Goal: Task Accomplishment & Management: Manage account settings

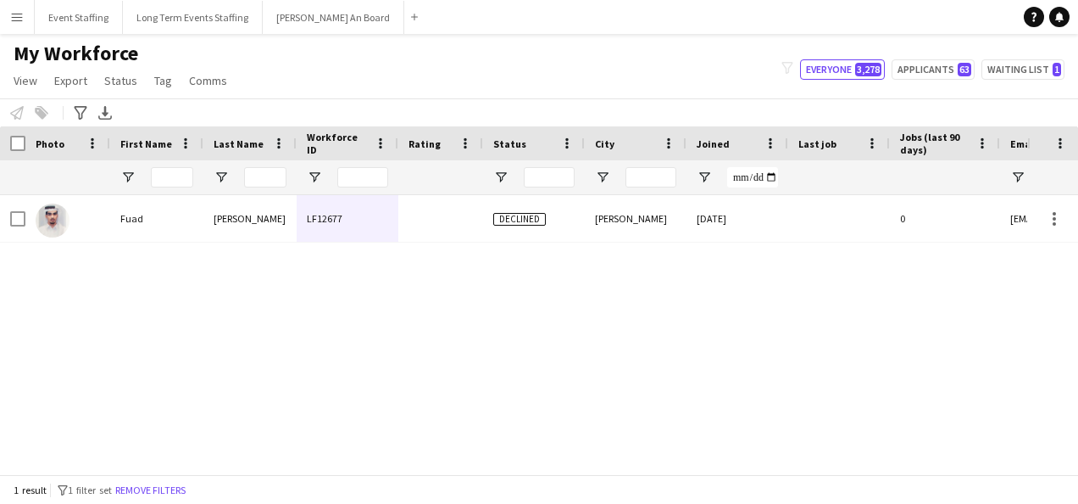
click at [183, 490] on button "Remove filters" at bounding box center [150, 490] width 77 height 19
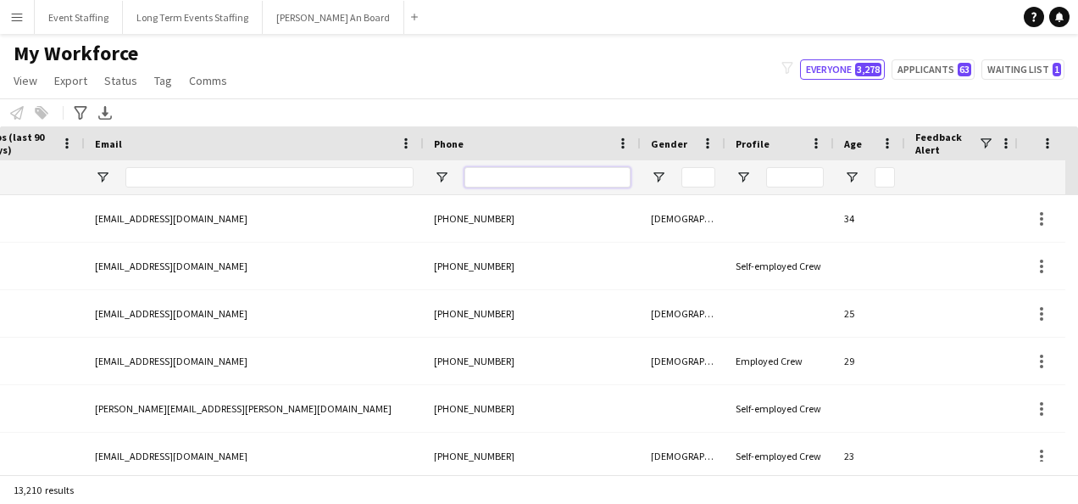
click at [489, 173] on input "Phone Filter Input" at bounding box center [548, 177] width 166 height 20
paste input "**********"
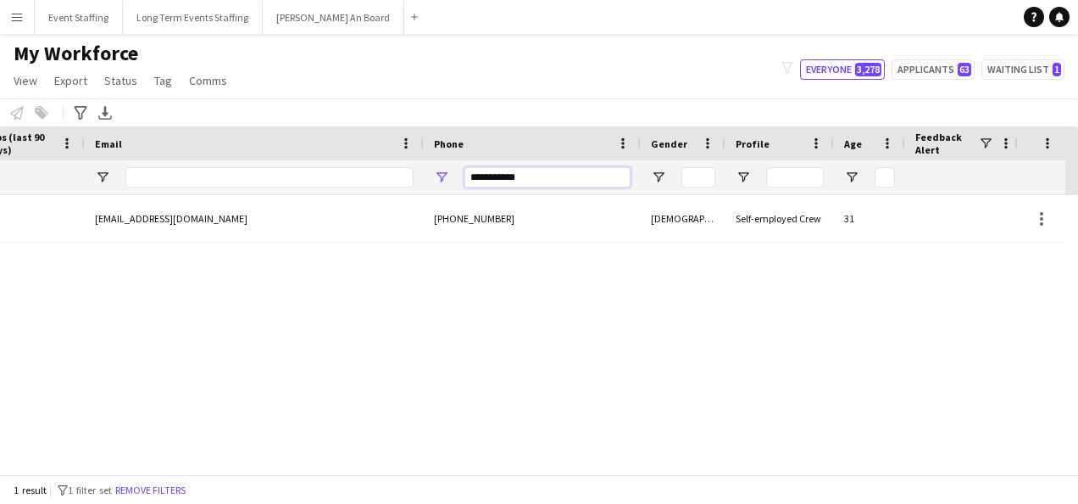
type input "**********"
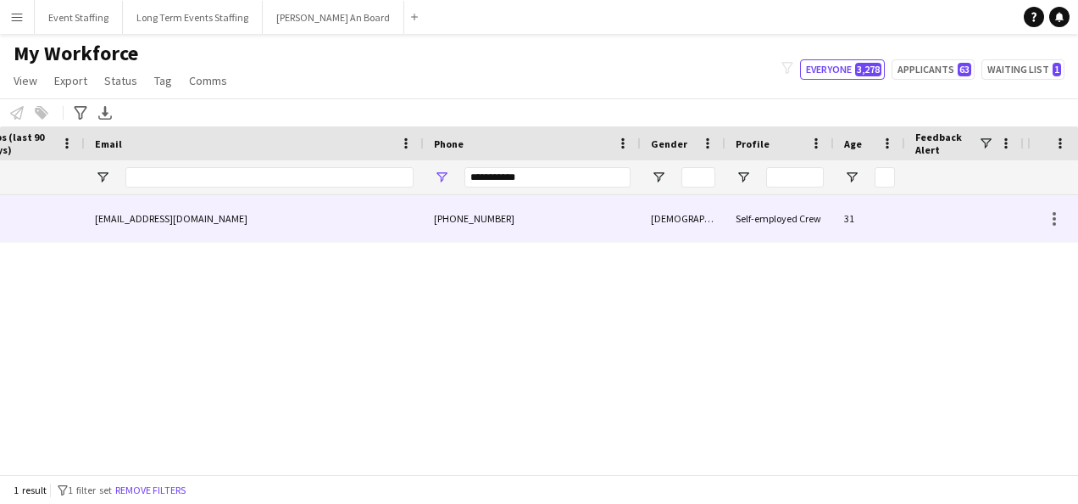
click at [430, 217] on div "[PHONE_NUMBER]" at bounding box center [532, 218] width 217 height 47
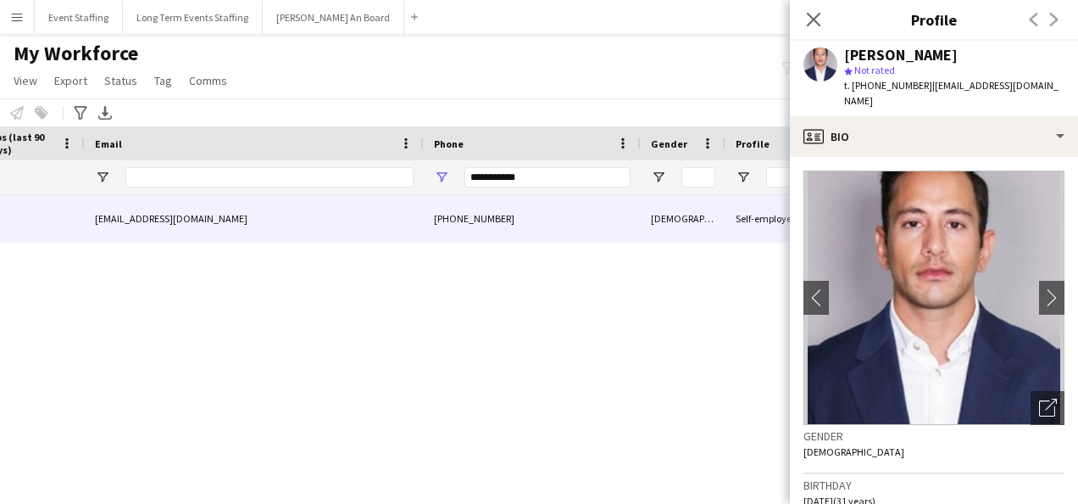
scroll to position [0, 833]
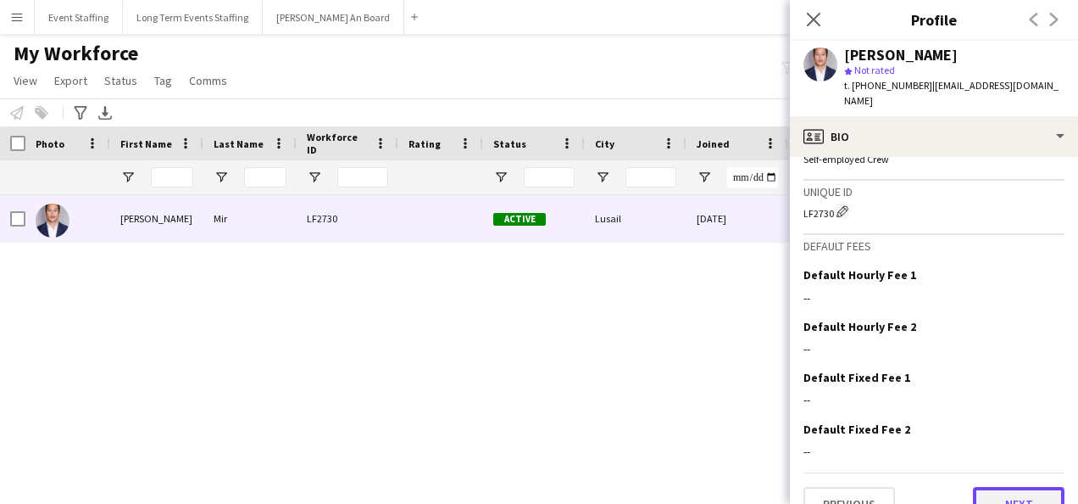
click at [992, 487] on button "Next" at bounding box center [1019, 504] width 92 height 34
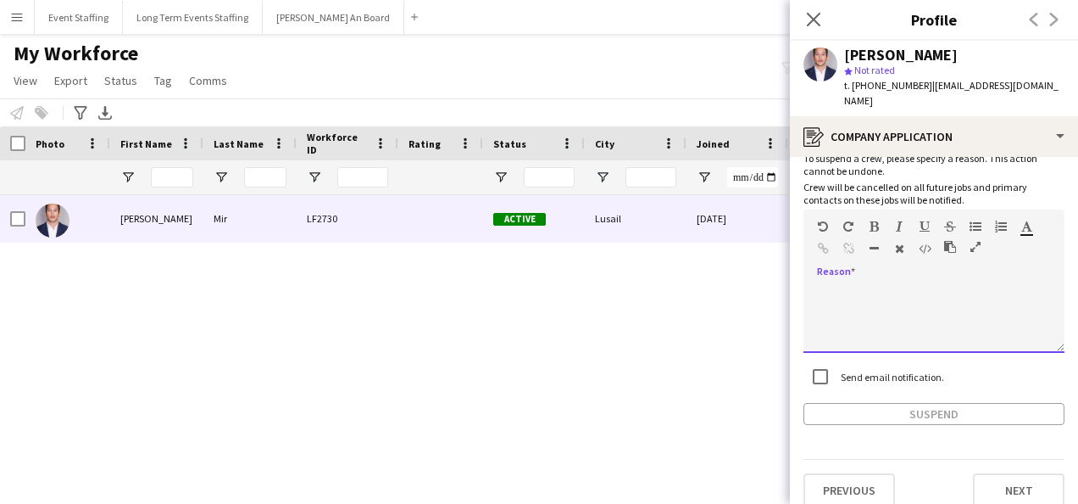
click at [900, 292] on div at bounding box center [934, 319] width 261 height 68
paste div
click at [865, 285] on div "**********" at bounding box center [928, 319] width 248 height 68
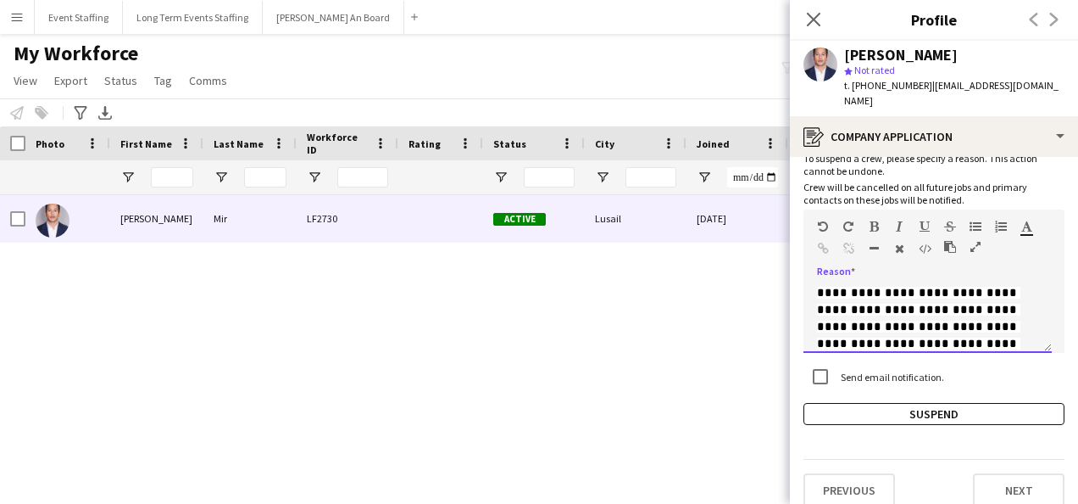
click at [858, 273] on div "**********" at bounding box center [934, 313] width 261 height 80
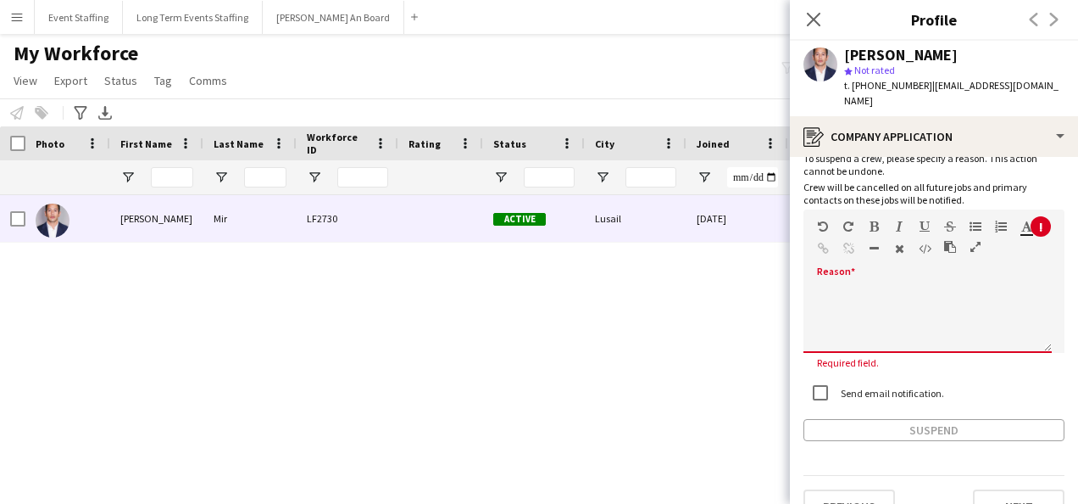
click at [950, 241] on icon "button" at bounding box center [950, 247] width 12 height 12
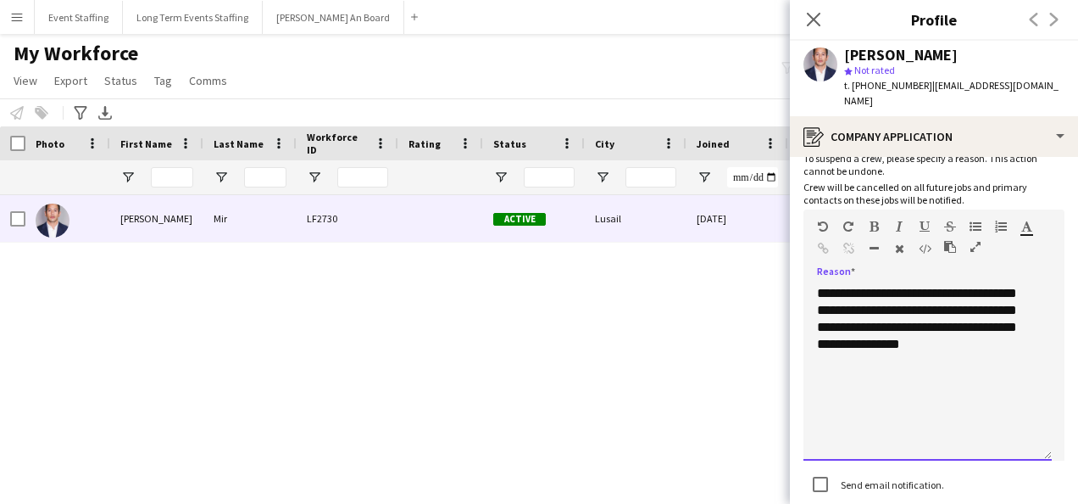
drag, startPoint x: 1047, startPoint y: 331, endPoint x: 1043, endPoint y: 449, distance: 118.8
click at [1043, 449] on div "**********" at bounding box center [928, 373] width 248 height 176
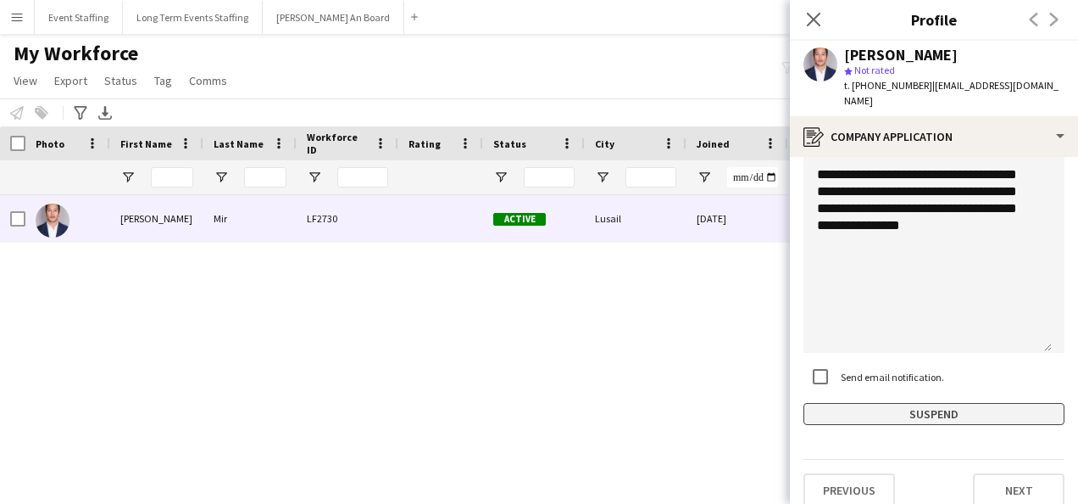
click at [958, 403] on button "Suspend" at bounding box center [934, 414] width 261 height 22
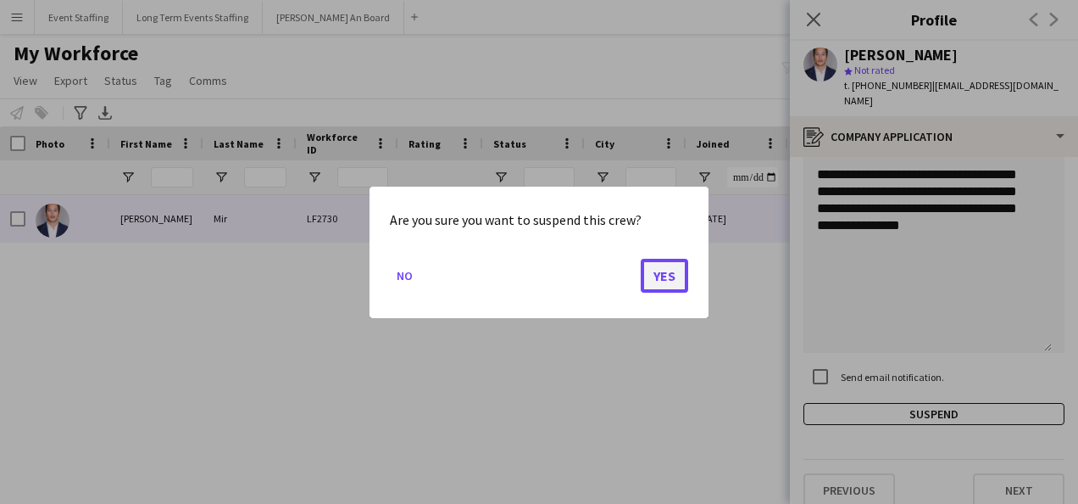
click at [656, 276] on button "Yes" at bounding box center [664, 275] width 47 height 34
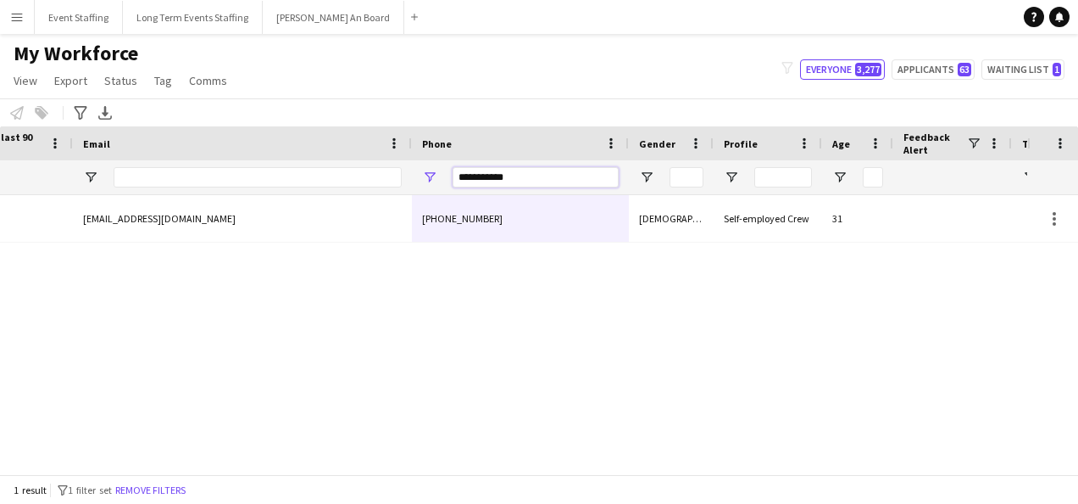
click at [499, 168] on input "**********" at bounding box center [536, 177] width 166 height 20
paste input "Phone Filter Input"
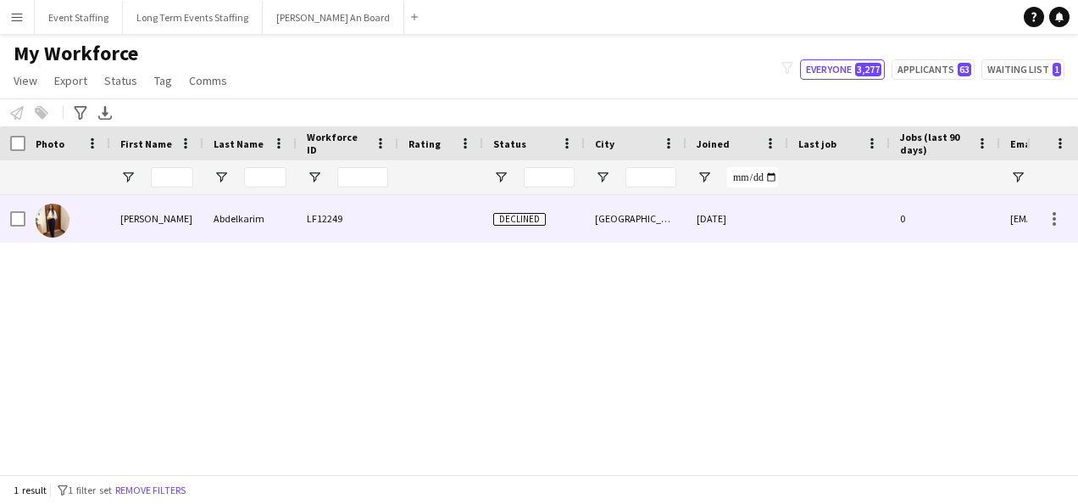
type input "********"
drag, startPoint x: 307, startPoint y: 222, endPoint x: 511, endPoint y: 219, distance: 204.4
click at [307, 222] on div "LF12249" at bounding box center [348, 218] width 102 height 47
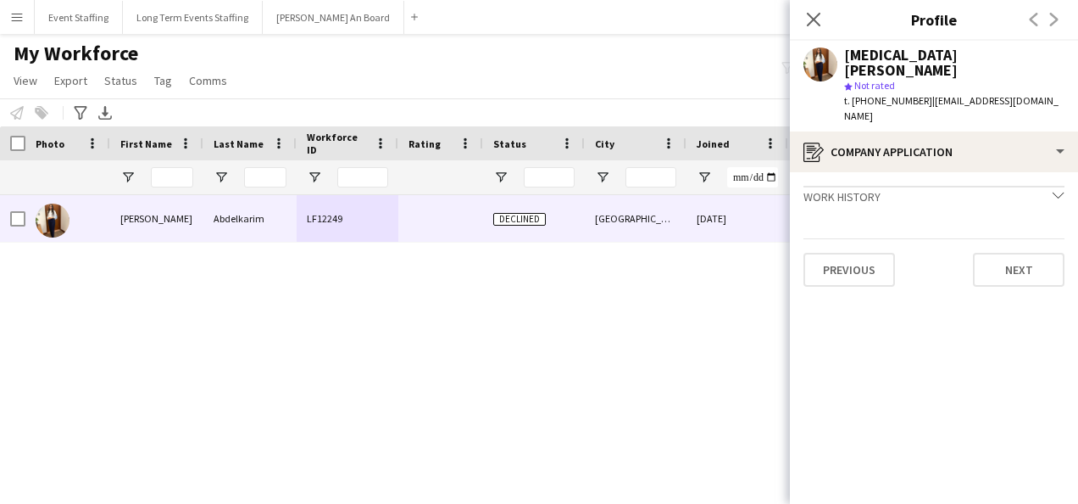
click at [1056, 189] on icon "chevron-down" at bounding box center [1059, 195] width 12 height 12
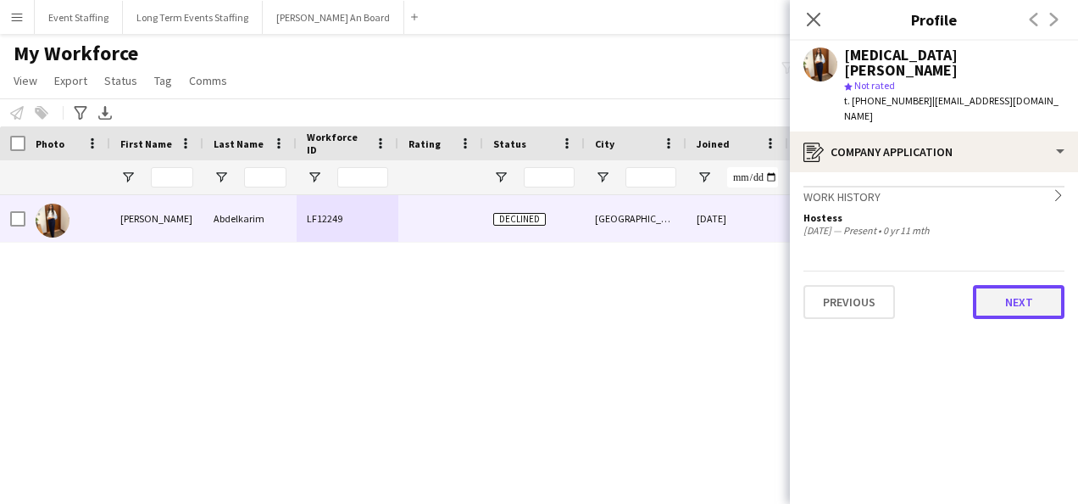
click at [1012, 285] on button "Next" at bounding box center [1019, 302] width 92 height 34
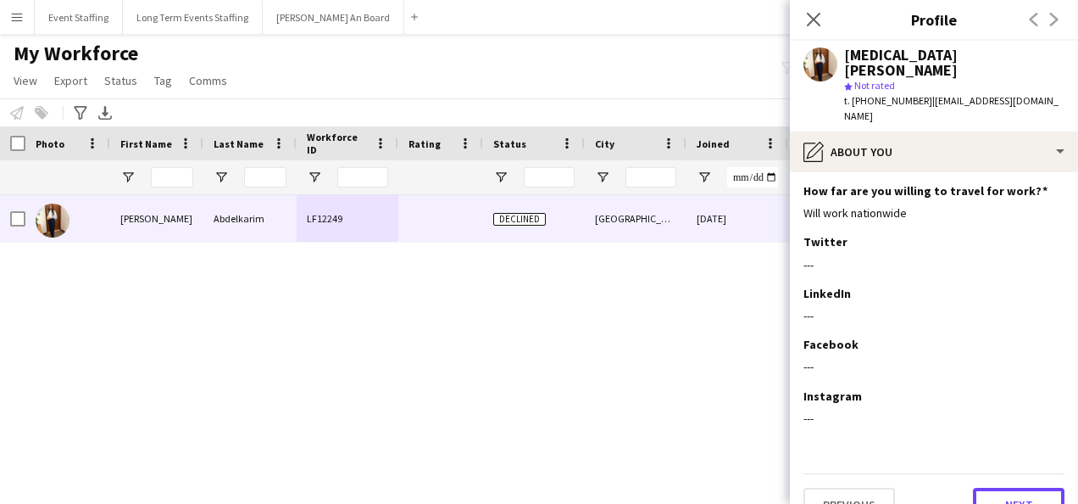
click at [1011, 488] on button "Next" at bounding box center [1019, 505] width 92 height 34
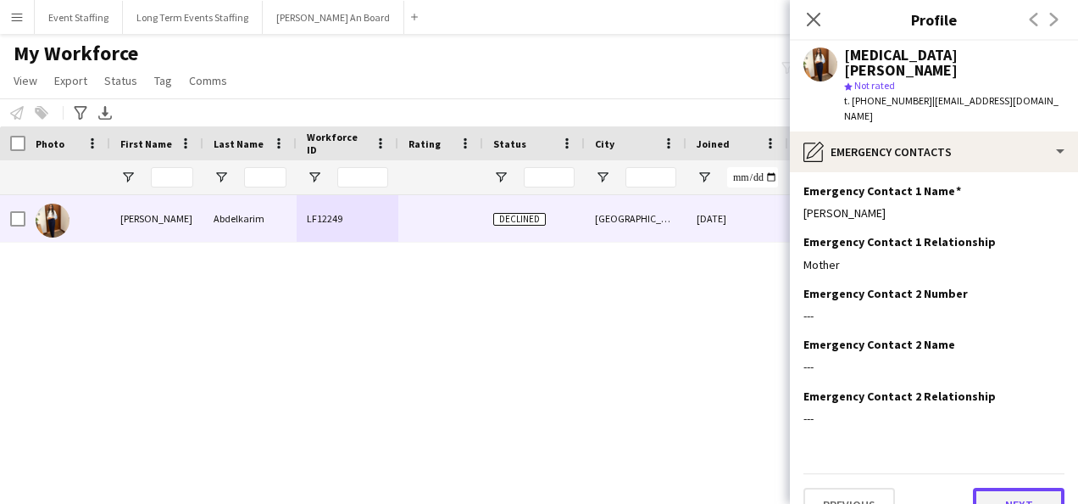
click at [992, 488] on button "Next" at bounding box center [1019, 505] width 92 height 34
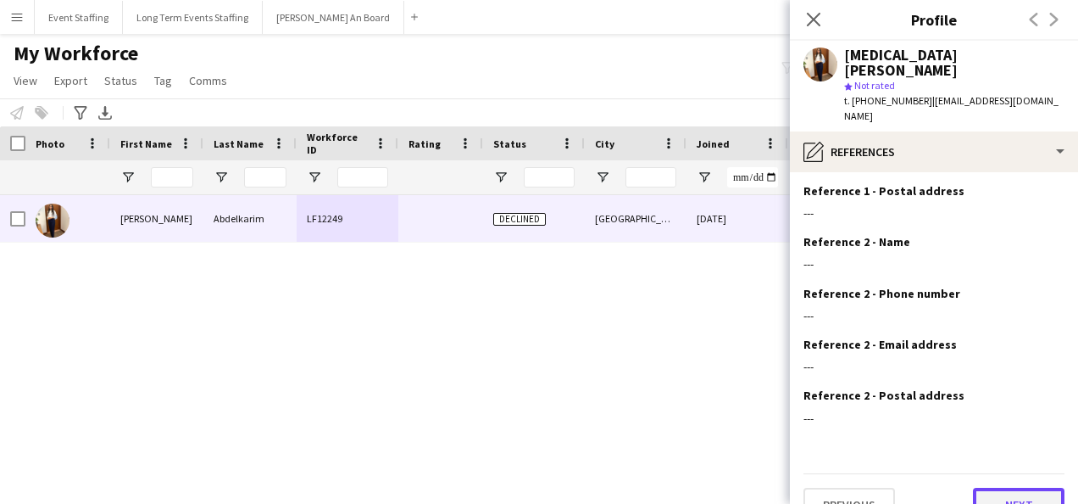
click at [1008, 488] on button "Next" at bounding box center [1019, 505] width 92 height 34
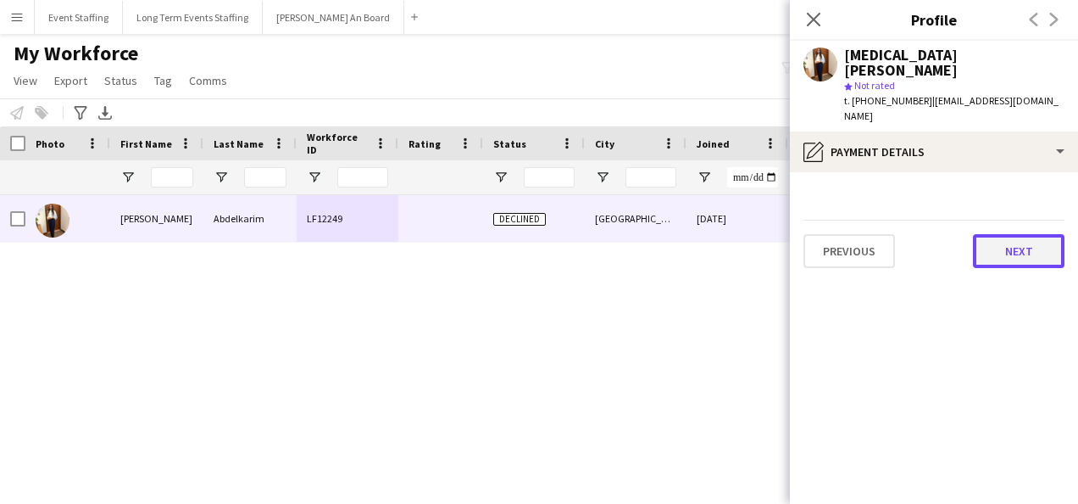
click at [999, 234] on button "Next" at bounding box center [1019, 251] width 92 height 34
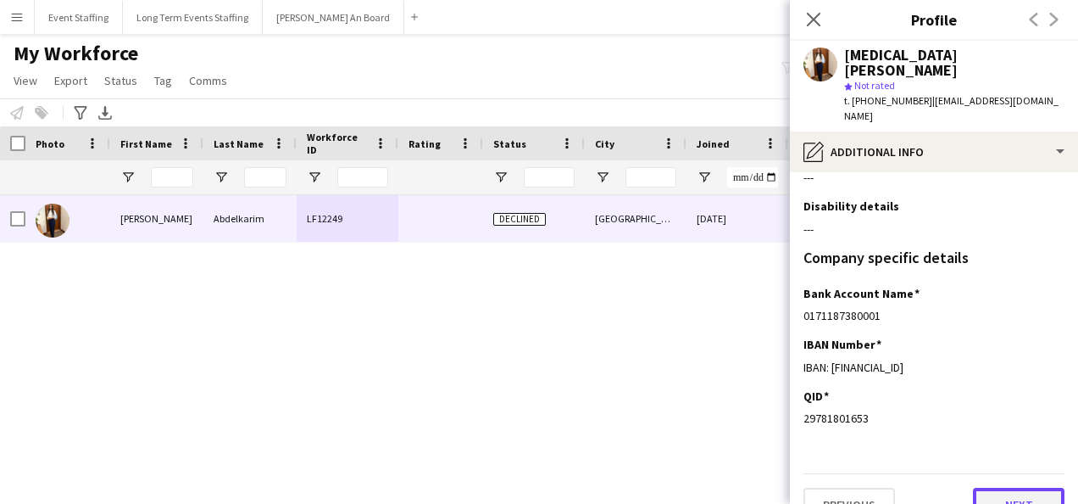
click at [990, 488] on button "Next" at bounding box center [1019, 505] width 92 height 34
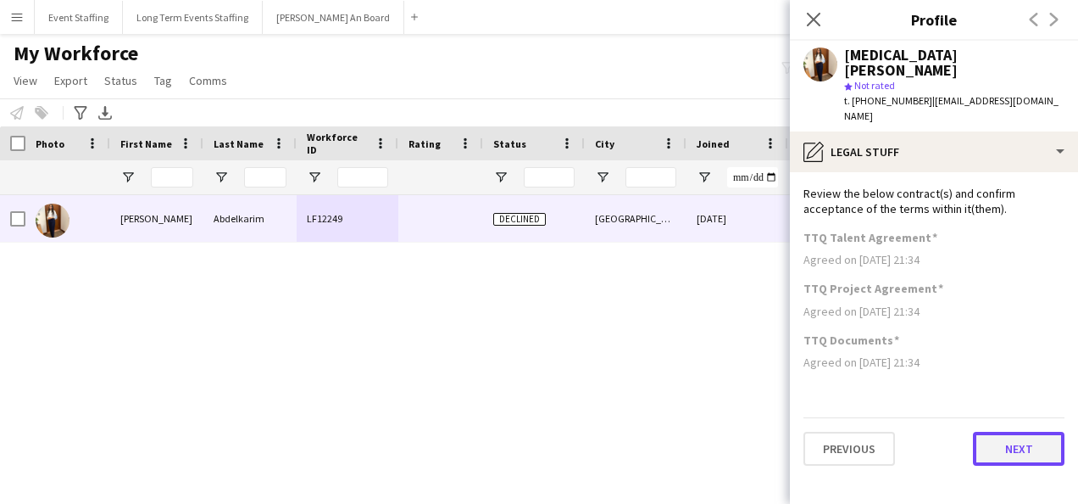
click at [1000, 432] on button "Next" at bounding box center [1019, 449] width 92 height 34
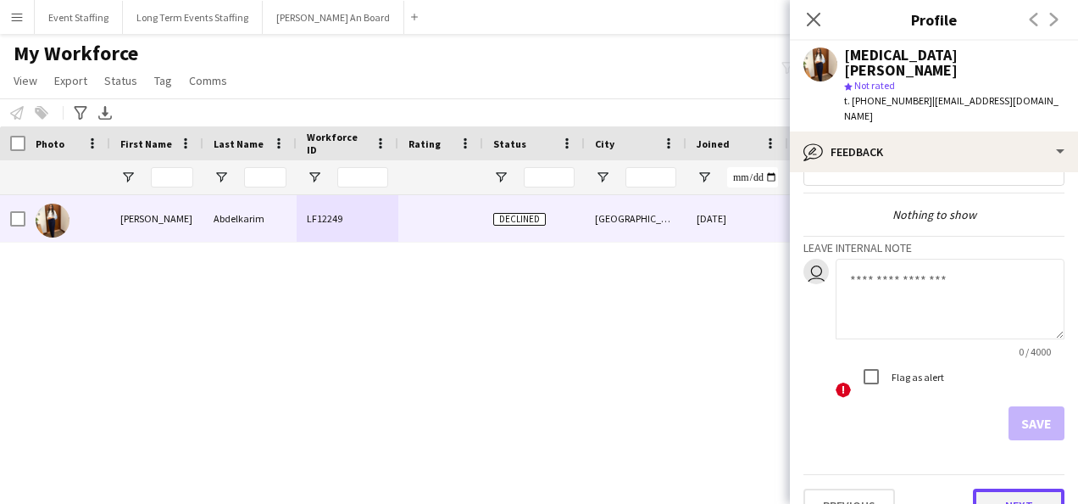
click at [1021, 488] on button "Next" at bounding box center [1019, 505] width 92 height 34
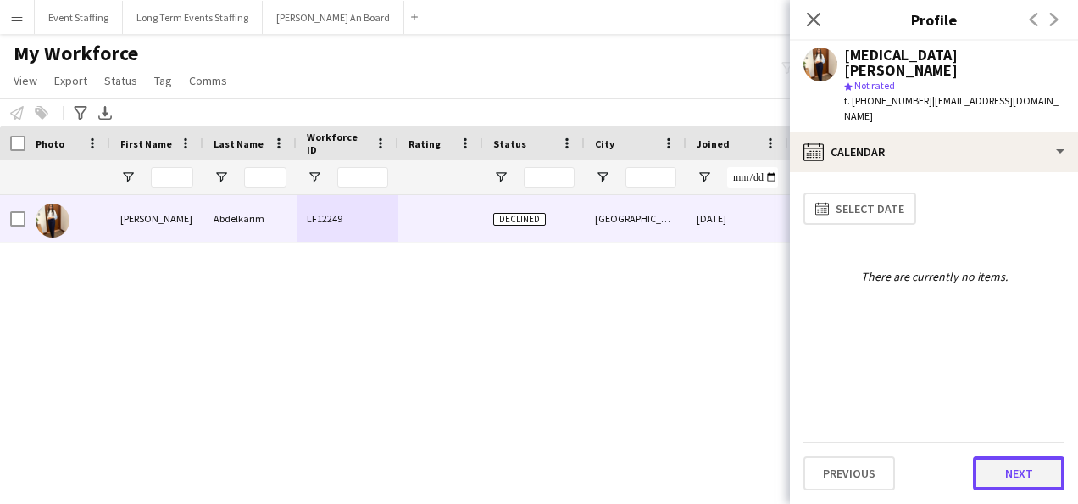
click at [1011, 482] on button "Next" at bounding box center [1019, 473] width 92 height 34
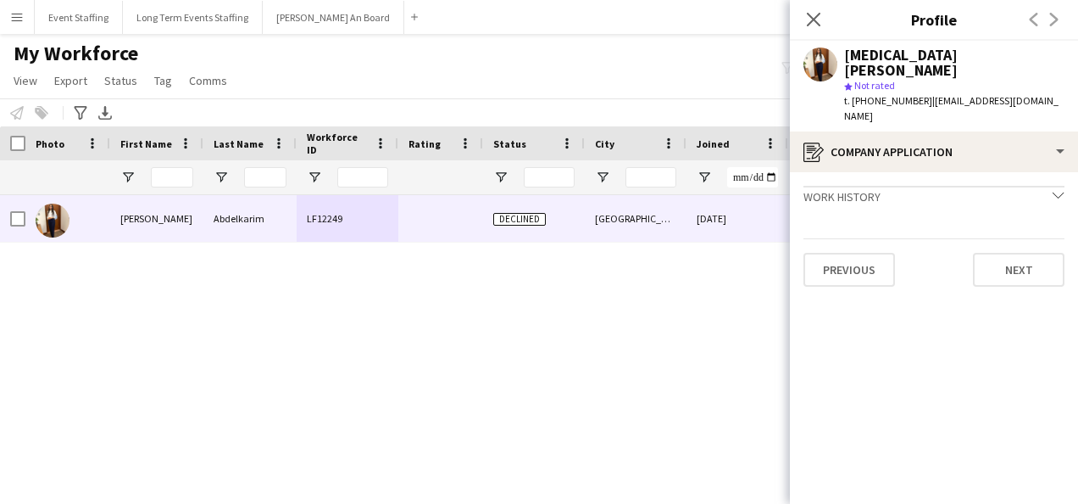
click at [1056, 186] on div "Work history chevron-down" at bounding box center [934, 195] width 261 height 19
click at [883, 341] on app-crew-profile-application "Work history chevron-right Hostess [DATE] — Present • 0 yr 11 mth Previous Next" at bounding box center [934, 338] width 288 height 332
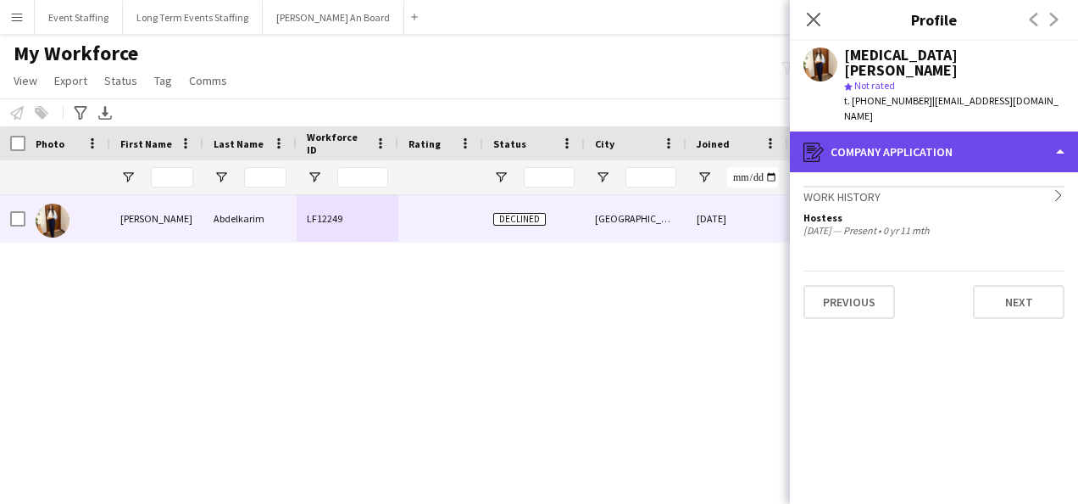
click at [948, 131] on div "register Company application" at bounding box center [934, 151] width 288 height 41
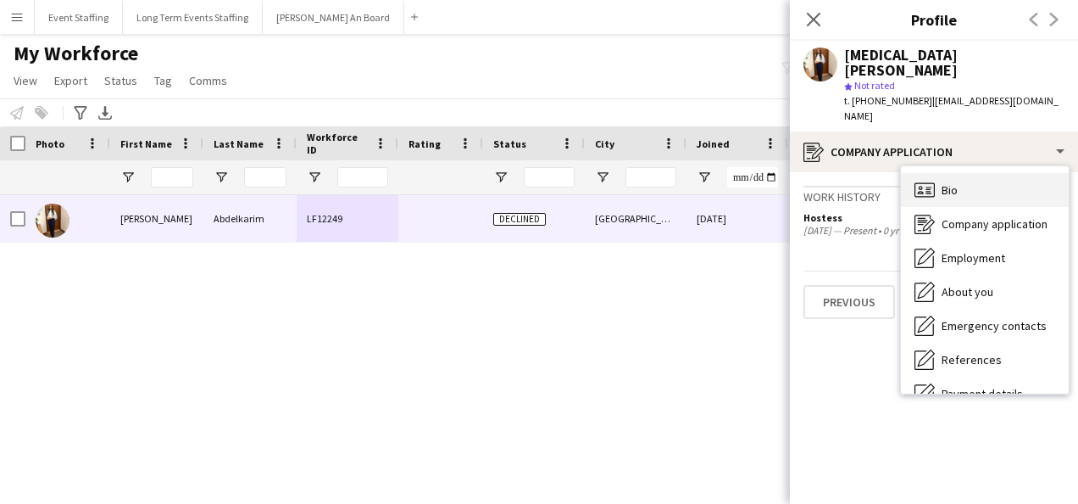
click at [998, 173] on div "Bio Bio" at bounding box center [985, 190] width 168 height 34
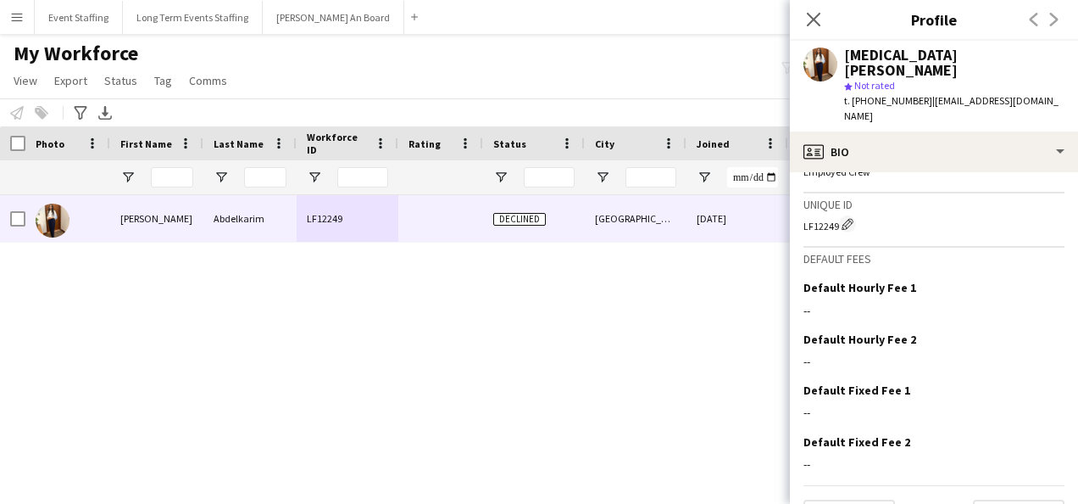
click at [822, 215] on div "LF12249 Edit crew unique ID" at bounding box center [934, 223] width 261 height 17
copy div "LF12249"
